Goal: Navigation & Orientation: Go to known website

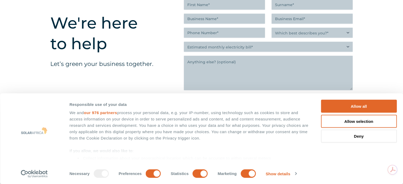
scroll to position [1086, 0]
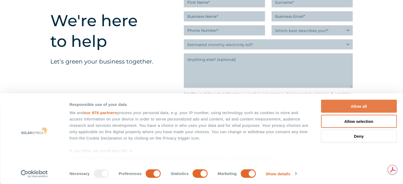
click at [339, 107] on button "Allow all" at bounding box center [359, 106] width 76 height 13
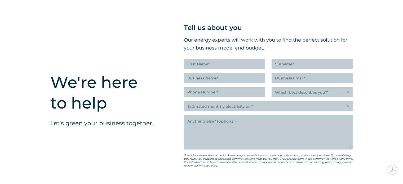
scroll to position [1007, 0]
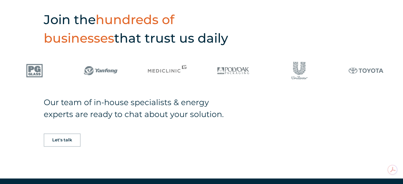
scroll to position [344, 0]
